Goal: Task Accomplishment & Management: Manage account settings

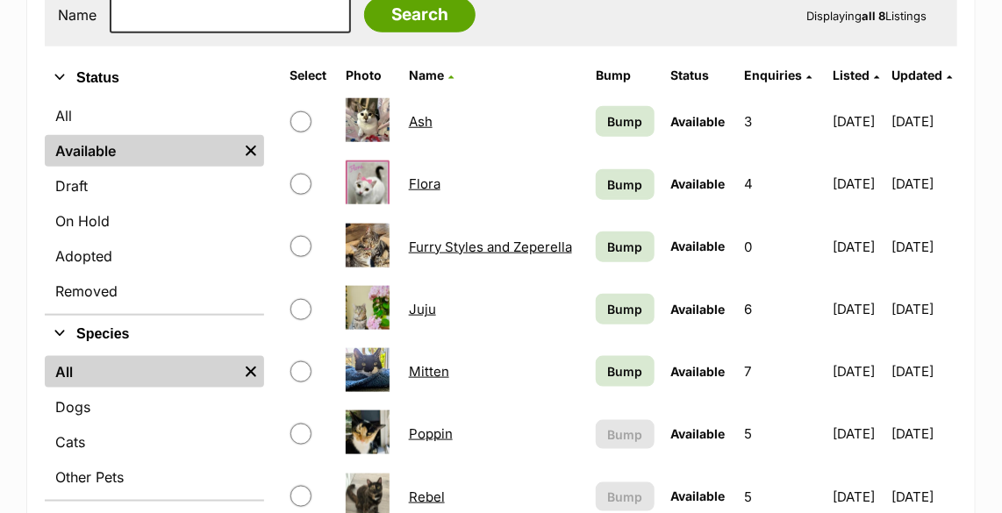
scroll to position [558, 0]
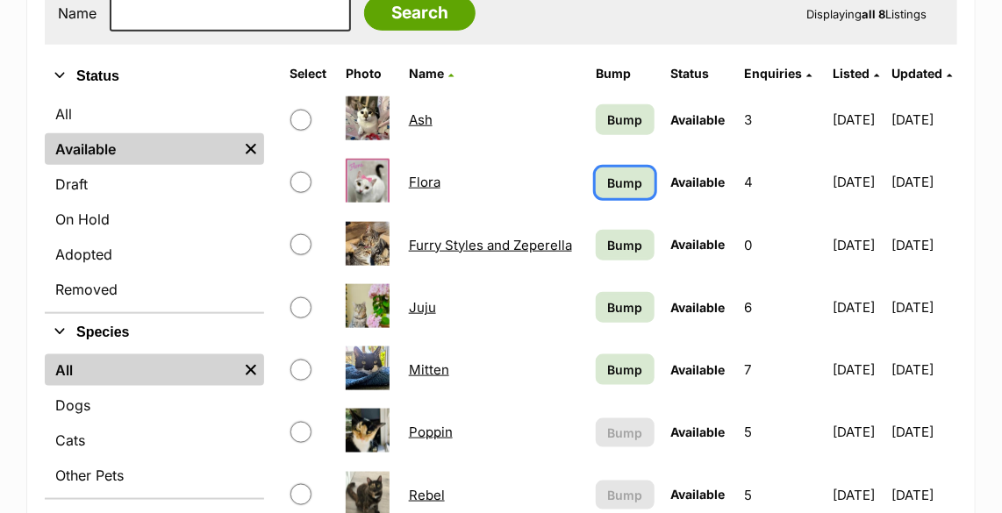
click at [608, 180] on span "Bump" at bounding box center [625, 183] width 35 height 18
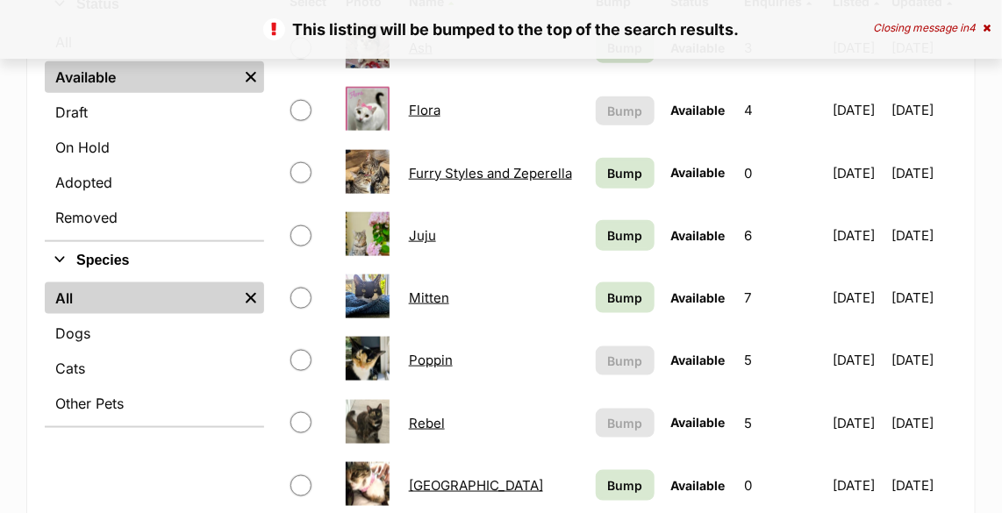
scroll to position [638, 0]
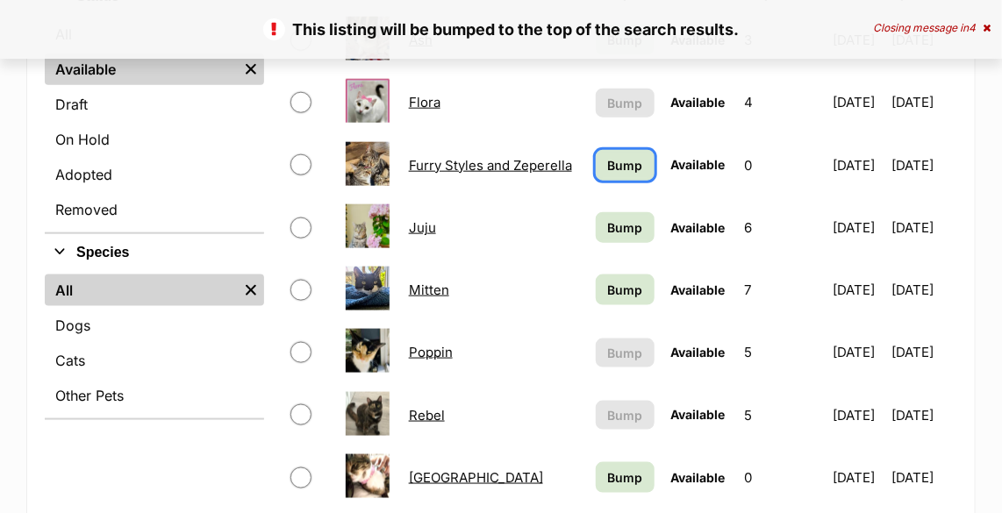
click at [608, 163] on span "Bump" at bounding box center [625, 165] width 35 height 18
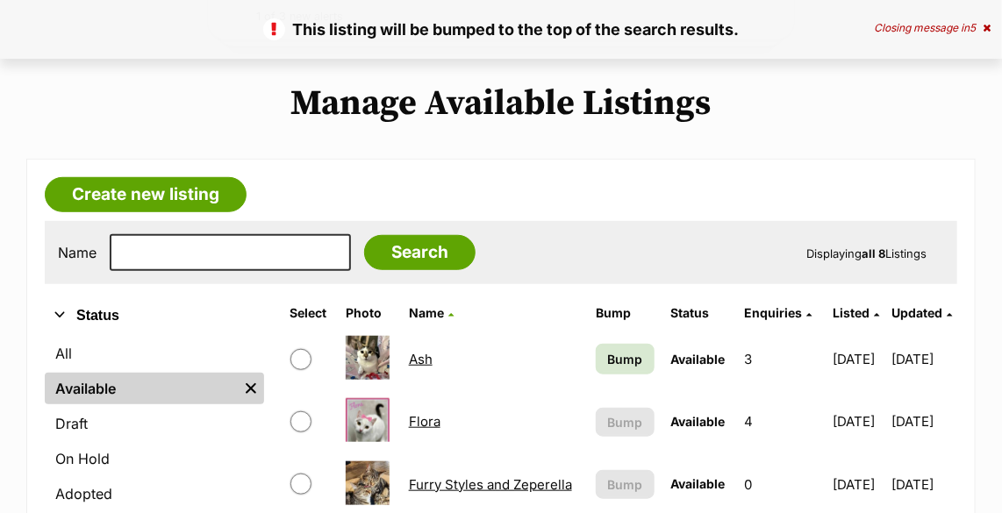
scroll to position [638, 0]
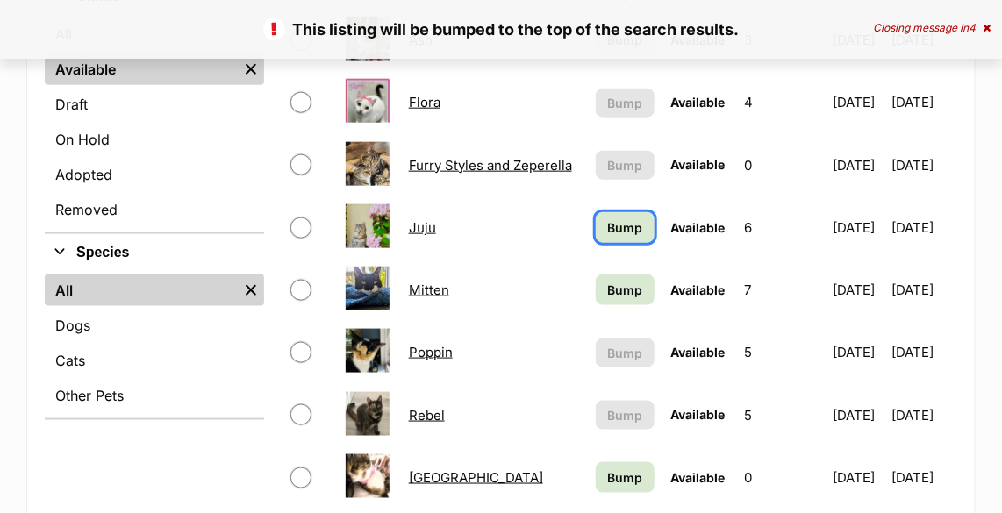
click at [619, 225] on span "Bump" at bounding box center [625, 228] width 35 height 18
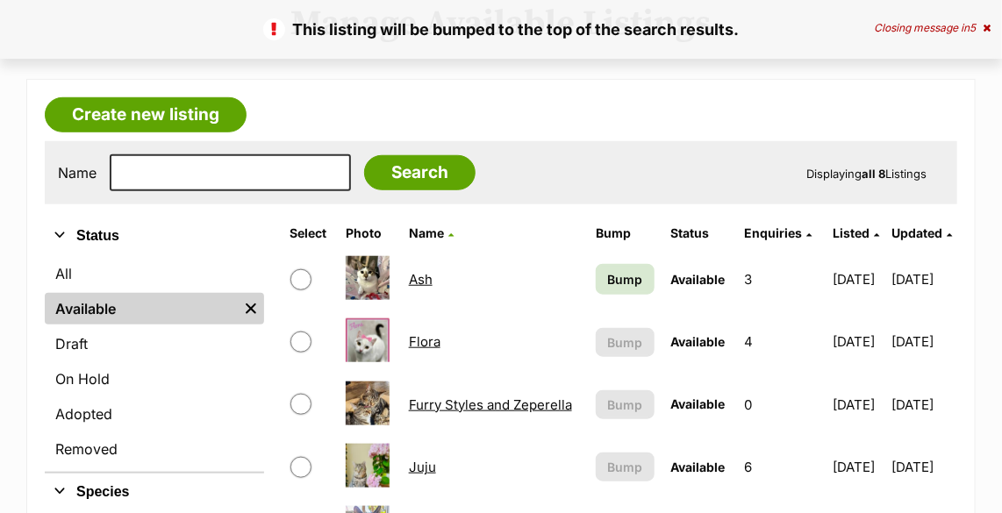
scroll to position [638, 0]
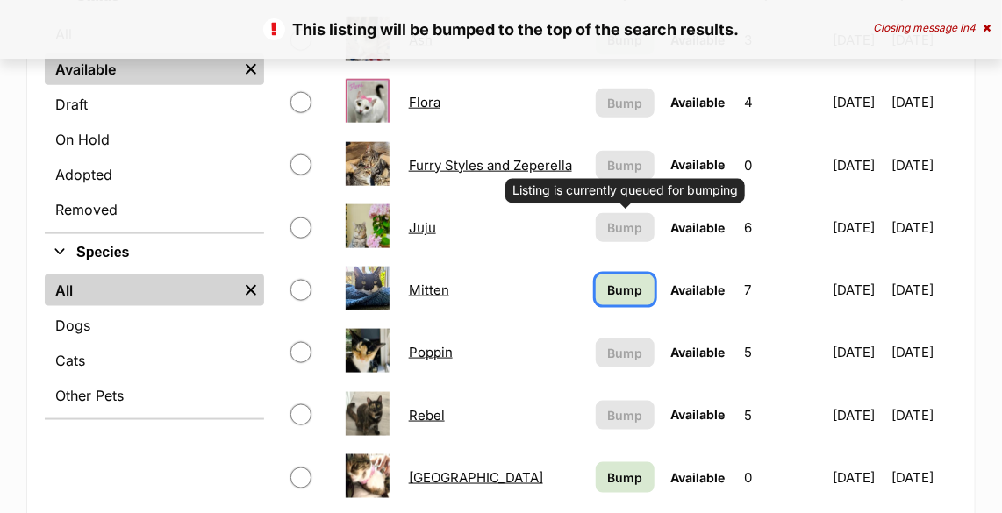
click at [608, 287] on span "Bump" at bounding box center [625, 290] width 35 height 18
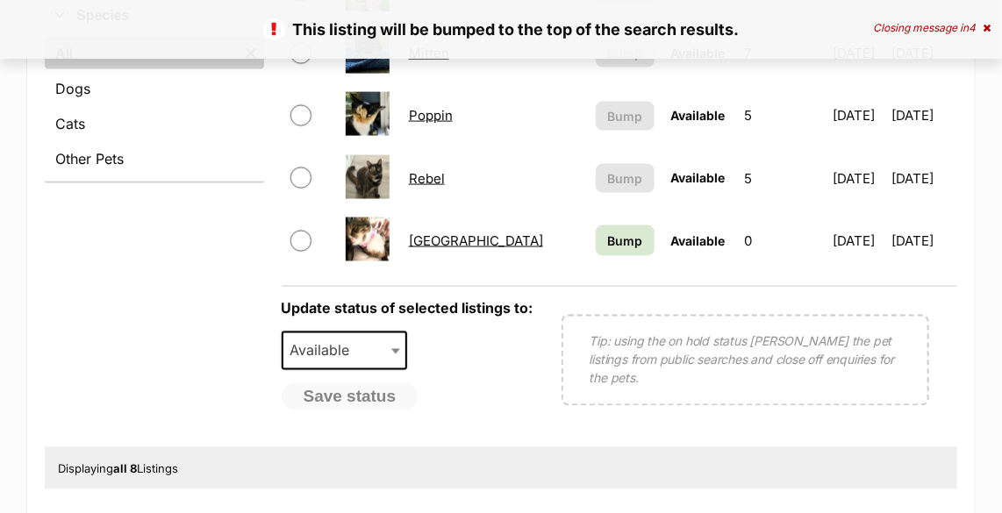
scroll to position [877, 0]
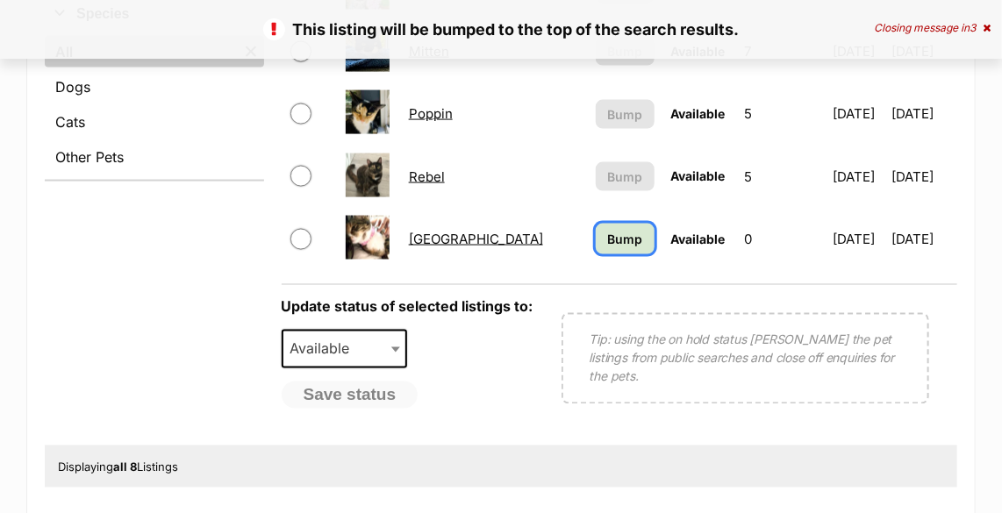
click at [609, 241] on span "Bump" at bounding box center [625, 239] width 35 height 18
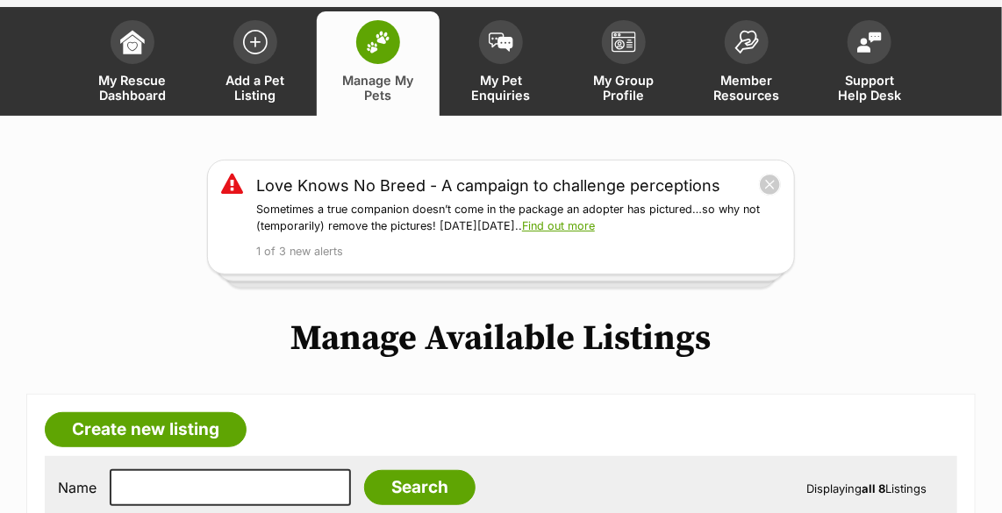
scroll to position [79, 0]
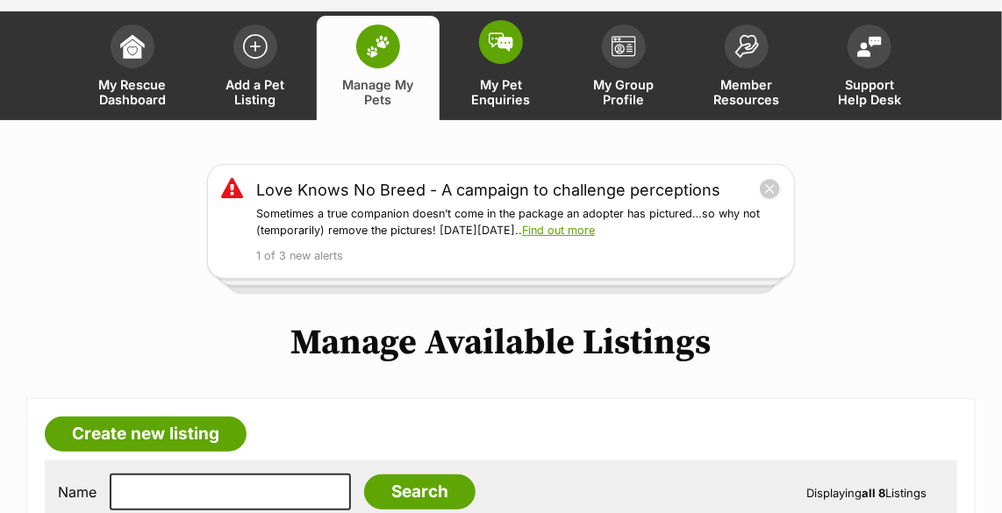
click at [506, 48] on img at bounding box center [501, 41] width 25 height 19
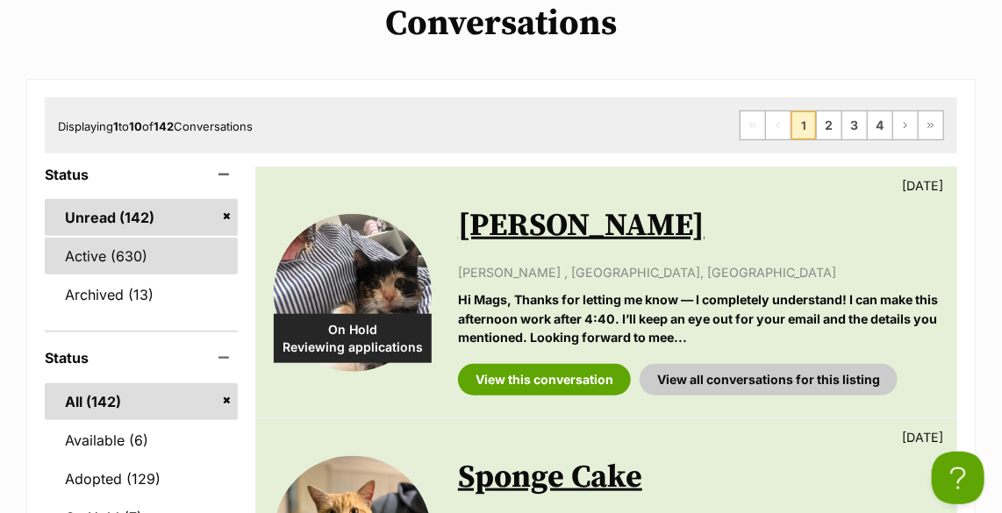
click at [120, 256] on link "Active (630)" at bounding box center [141, 256] width 193 height 37
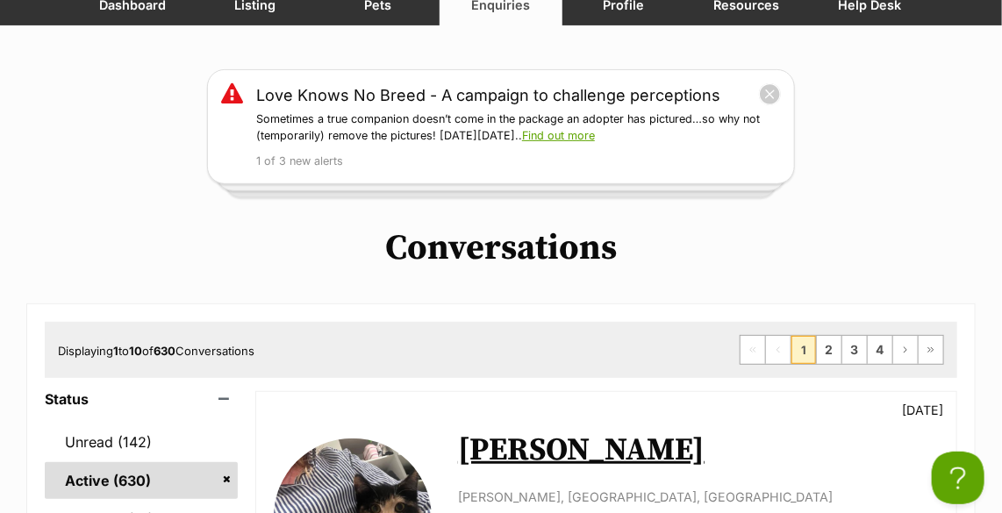
scroll to position [319, 0]
